Goal: Information Seeking & Learning: Check status

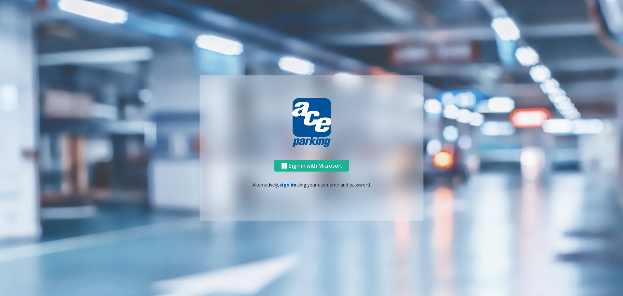
click at [285, 187] on link "sign in" at bounding box center [288, 184] width 16 height 6
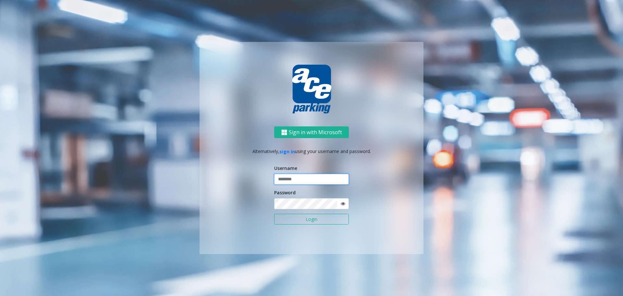
click at [311, 179] on input "text" at bounding box center [311, 179] width 75 height 11
type input "**********"
click at [274, 214] on button "Login" at bounding box center [311, 219] width 75 height 11
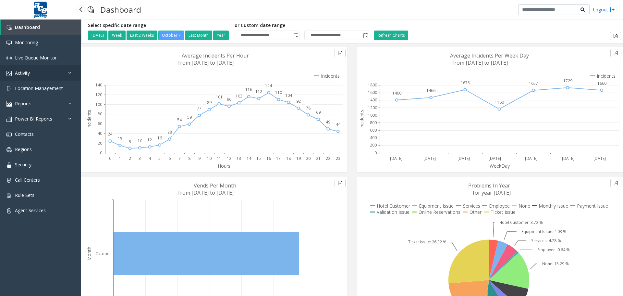
click at [43, 74] on link "Activity" at bounding box center [40, 72] width 81 height 15
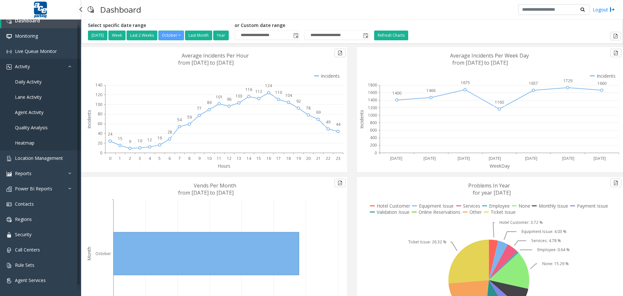
scroll to position [7, 0]
click at [50, 174] on link "Reports" at bounding box center [40, 172] width 81 height 15
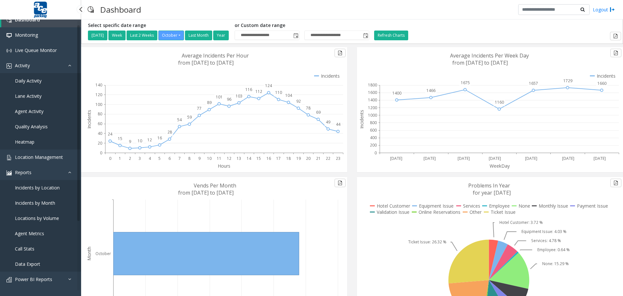
click at [39, 233] on span "Agent Metrics" at bounding box center [29, 233] width 29 height 6
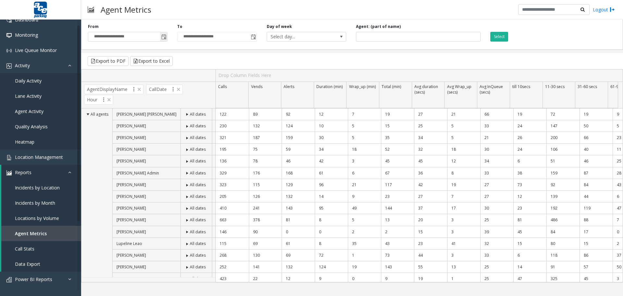
click at [165, 36] on span "Toggle popup" at bounding box center [163, 36] width 5 height 5
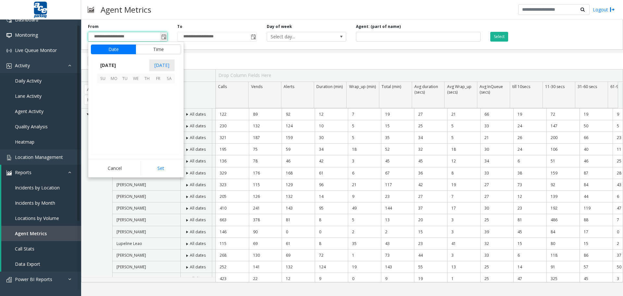
scroll to position [116608, 0]
click at [125, 111] on span "14" at bounding box center [124, 111] width 11 height 11
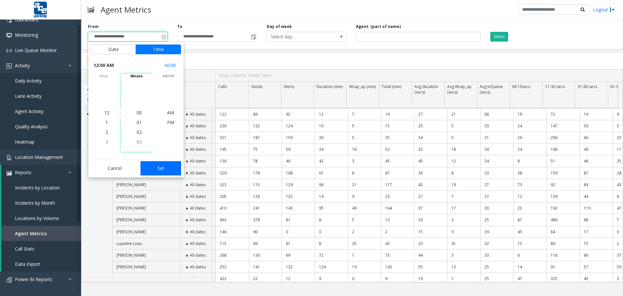
click at [158, 167] on button "Set" at bounding box center [161, 168] width 41 height 14
type input "**********"
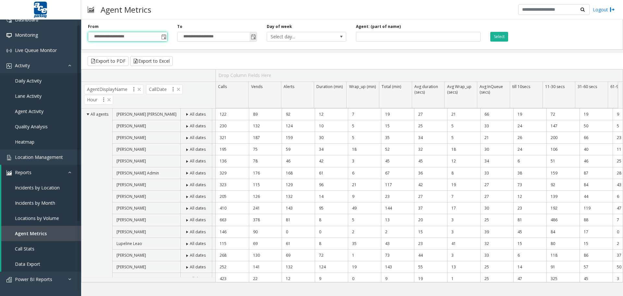
click at [255, 37] on span "Toggle popup" at bounding box center [253, 36] width 5 height 5
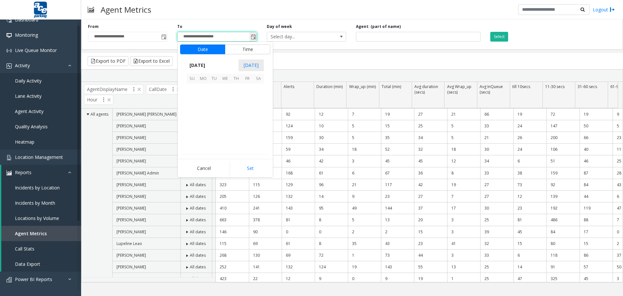
scroll to position [10, 0]
click at [215, 111] on span "14" at bounding box center [214, 111] width 11 height 11
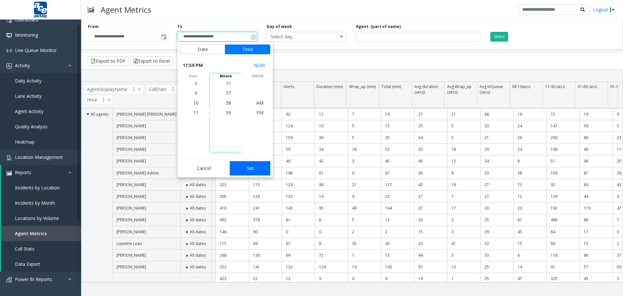
click at [249, 168] on button "Set" at bounding box center [250, 168] width 41 height 14
type input "**********"
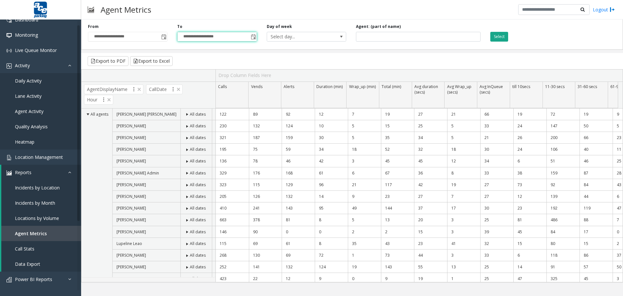
click at [498, 36] on button "Select" at bounding box center [500, 37] width 18 height 10
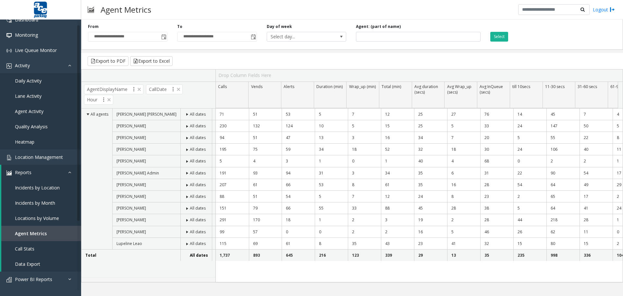
click at [117, 197] on span "[PERSON_NAME]" at bounding box center [132, 197] width 30 height 6
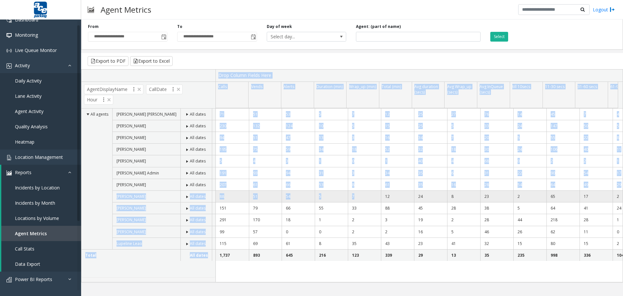
drag, startPoint x: 116, startPoint y: 197, endPoint x: 353, endPoint y: 196, distance: 236.7
click at [372, 200] on tr "Calls Vends Alerts Duration (min) Wrap_up (min) Total (min) Avg duration (secs)…" at bounding box center [352, 175] width 542 height 212
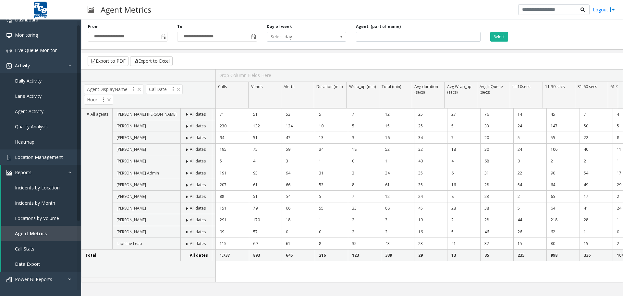
click at [90, 148] on td "All agents" at bounding box center [96, 178] width 31 height 141
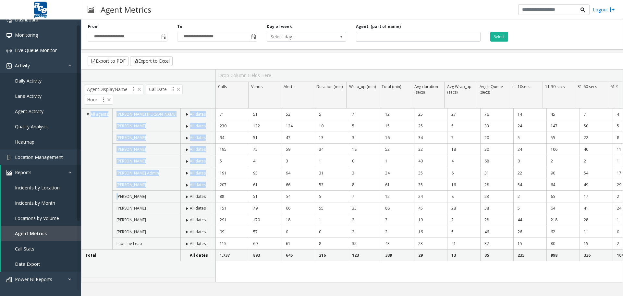
drag, startPoint x: 130, startPoint y: 197, endPoint x: 628, endPoint y: 199, distance: 498.7
click at [623, 199] on html "**********" at bounding box center [311, 148] width 623 height 296
click at [565, 274] on div "71 51 53 5 7 12 25 27 76 14 45 7 4 1 0 0 230 132 124 10 5 15 25 5 33 24 147 50 …" at bounding box center [419, 195] width 407 height 174
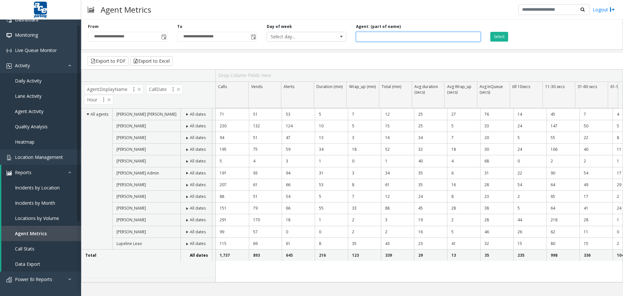
click at [411, 36] on input at bounding box center [418, 37] width 124 height 10
click at [500, 37] on button "Select" at bounding box center [500, 37] width 18 height 10
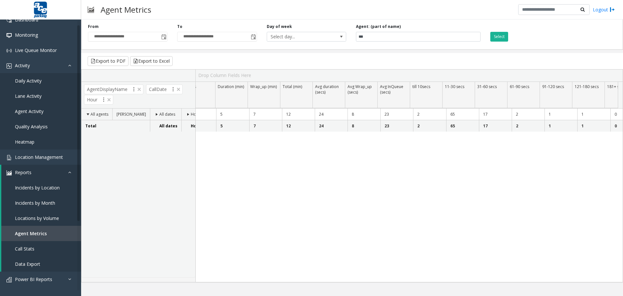
scroll to position [0, 0]
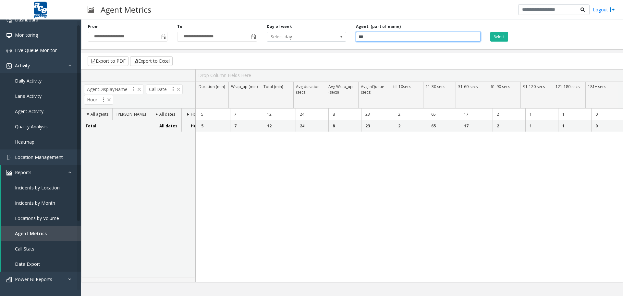
click at [370, 37] on input "***" at bounding box center [418, 37] width 124 height 10
type input "*"
type input "***"
click at [500, 38] on button "Select" at bounding box center [500, 37] width 18 height 10
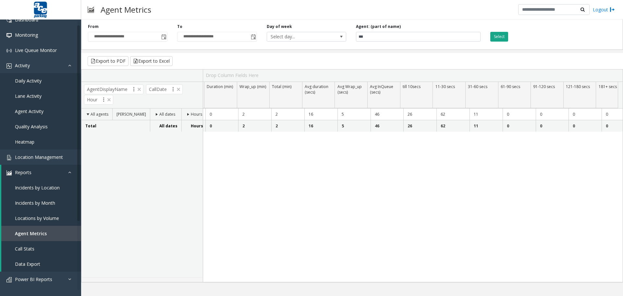
scroll to position [0, 95]
